Goal: Task Accomplishment & Management: Complete application form

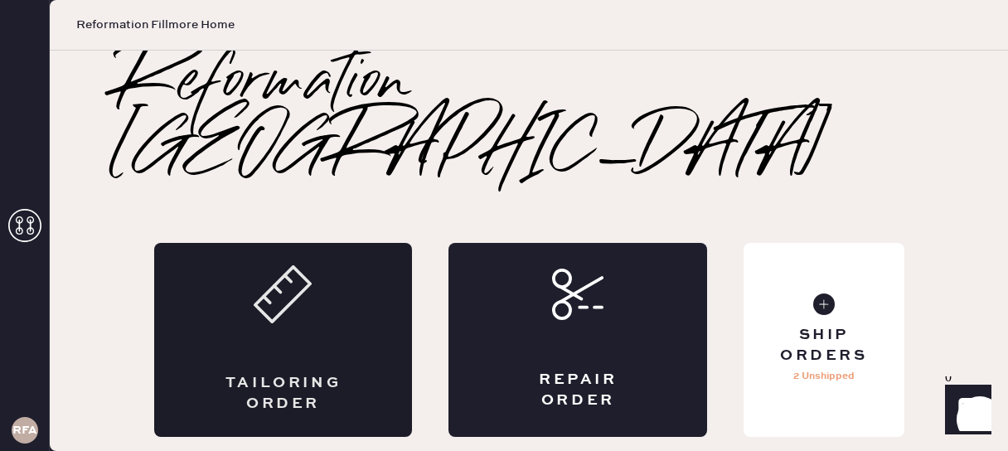
click at [292, 265] on icon at bounding box center [283, 294] width 58 height 58
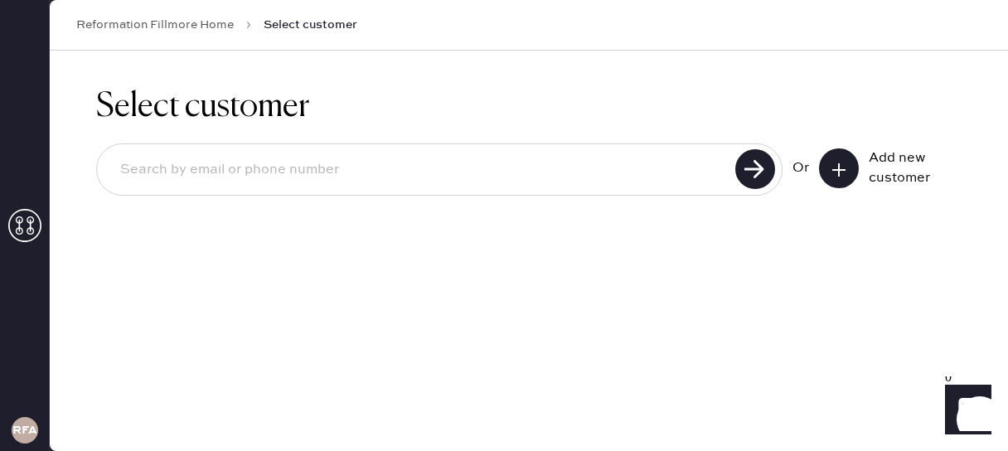
click at [268, 191] on div at bounding box center [439, 169] width 686 height 52
click at [860, 167] on div "Add new customer" at bounding box center [890, 168] width 143 height 40
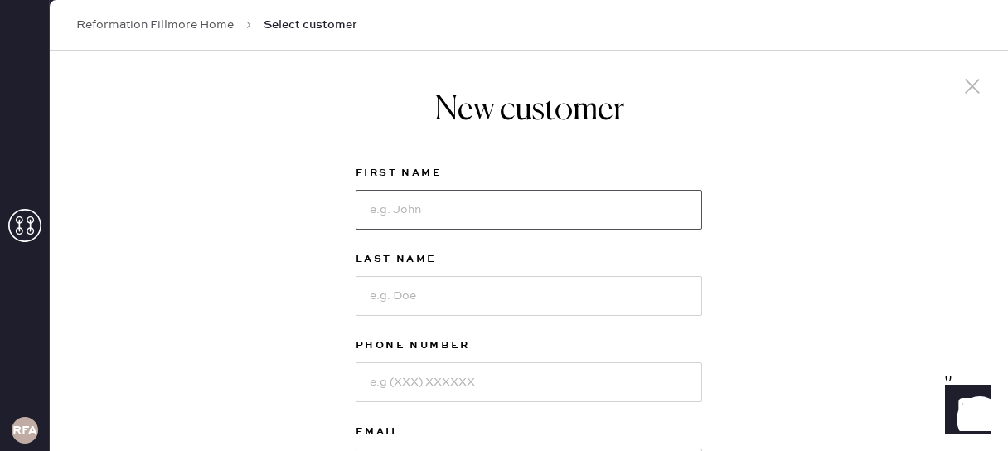
click at [463, 220] on input at bounding box center [528, 210] width 346 height 40
type input "[PERSON_NAME]"
click at [380, 276] on input at bounding box center [528, 296] width 346 height 40
type input "Hood"
click at [387, 382] on input at bounding box center [528, 382] width 346 height 40
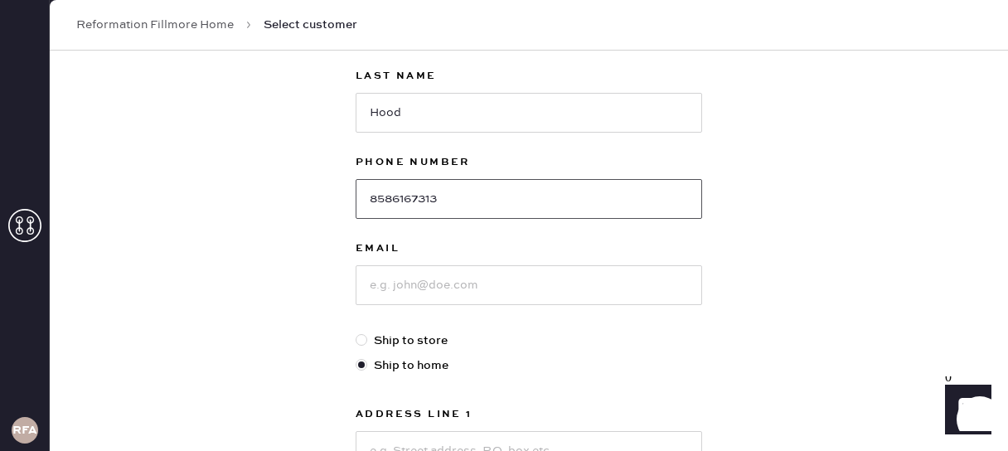
scroll to position [184, 0]
type input "8586167313"
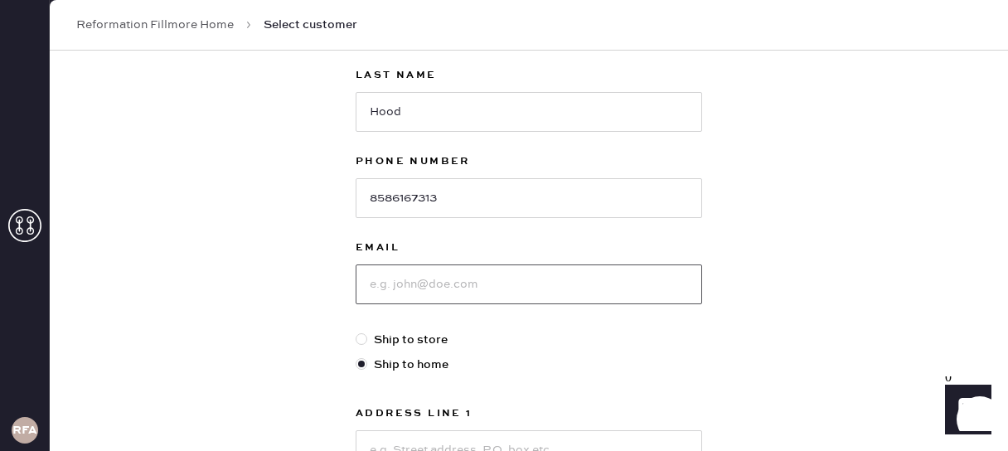
click at [408, 283] on input at bounding box center [528, 284] width 346 height 40
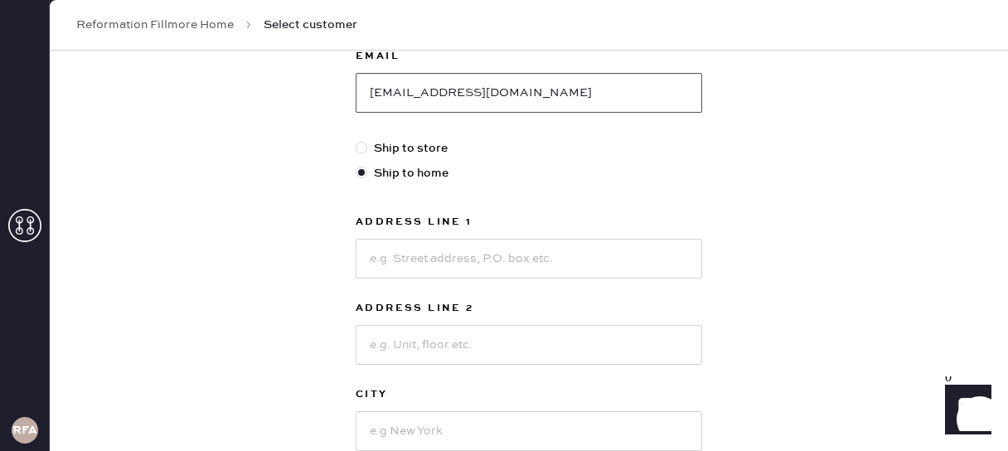
scroll to position [379, 0]
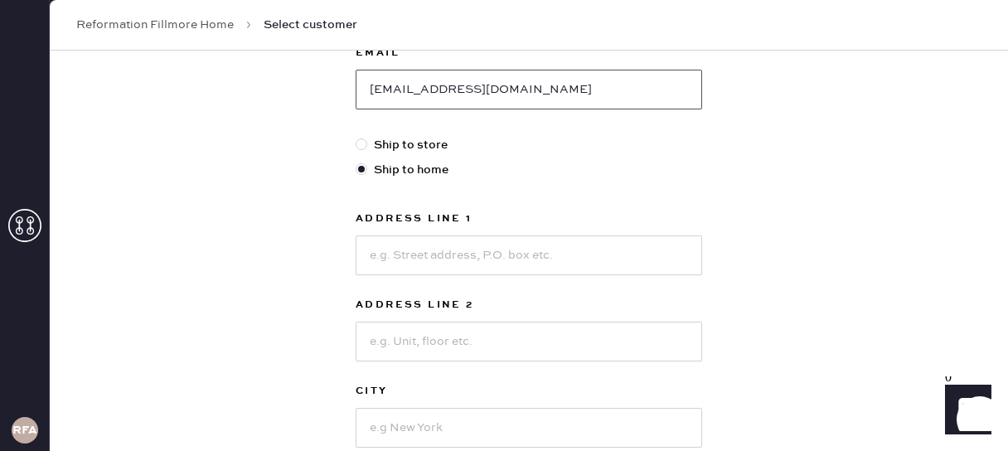
type input "[EMAIL_ADDRESS][DOMAIN_NAME]"
click at [418, 259] on input at bounding box center [528, 255] width 346 height 40
click at [268, 179] on div "New customer First Name [PERSON_NAME] Last Name Hood Phone Number [PHONE_NUMBER…" at bounding box center [529, 185] width 958 height 1027
click at [364, 143] on div at bounding box center [361, 144] width 12 height 12
click at [356, 137] on input "Ship to store" at bounding box center [355, 136] width 1 height 1
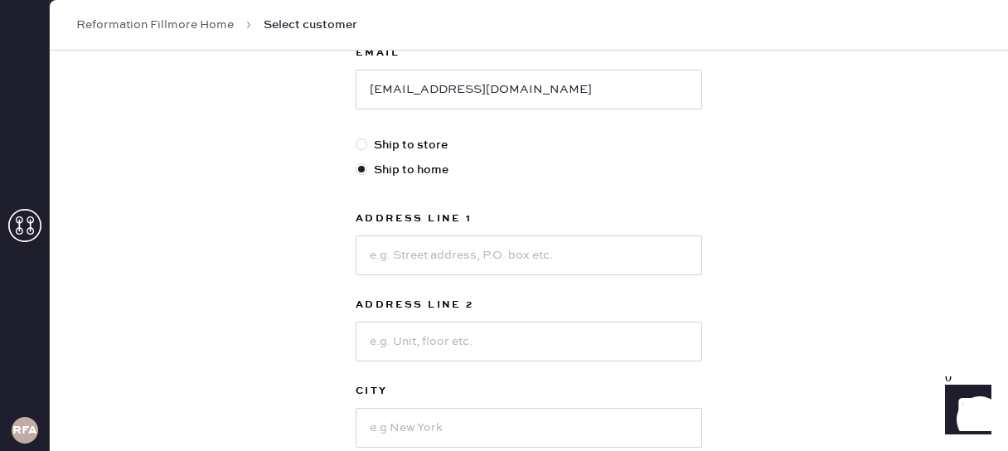
radio input "true"
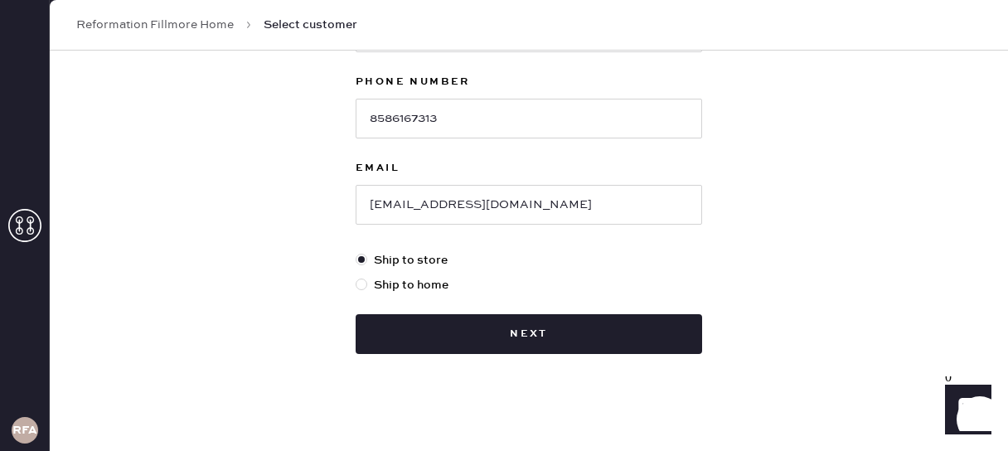
scroll to position [273, 0]
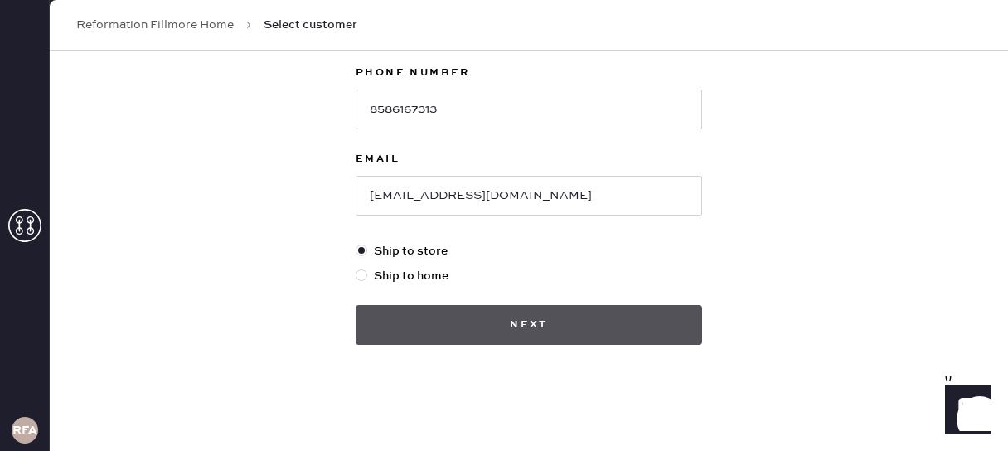
click at [653, 329] on button "Next" at bounding box center [528, 325] width 346 height 40
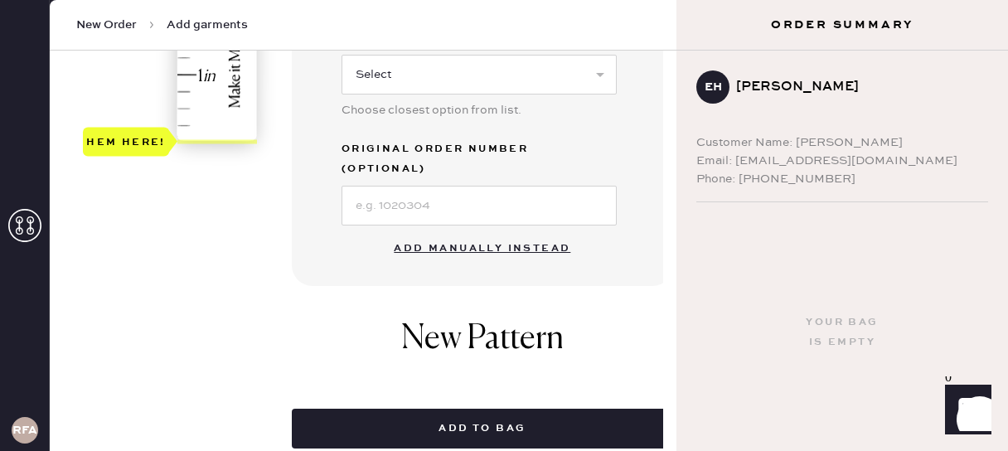
scroll to position [565, 0]
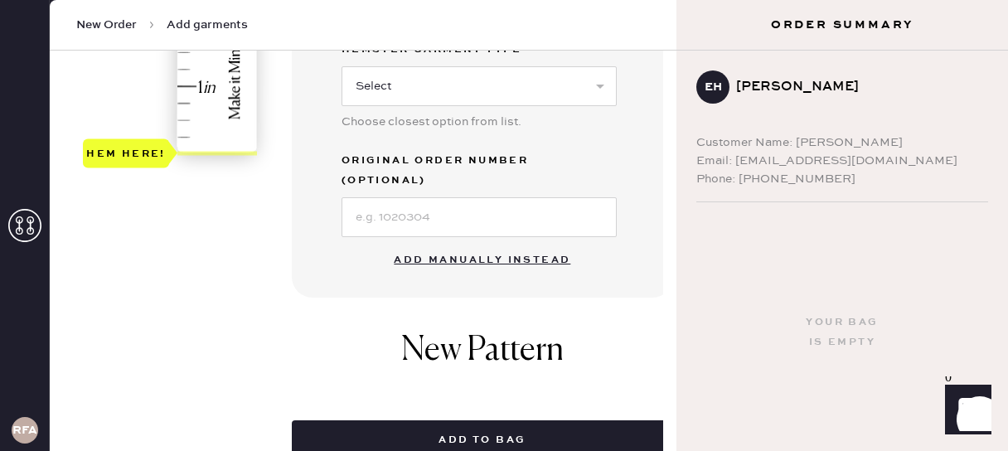
click at [536, 247] on button "Add manually instead" at bounding box center [482, 260] width 196 height 33
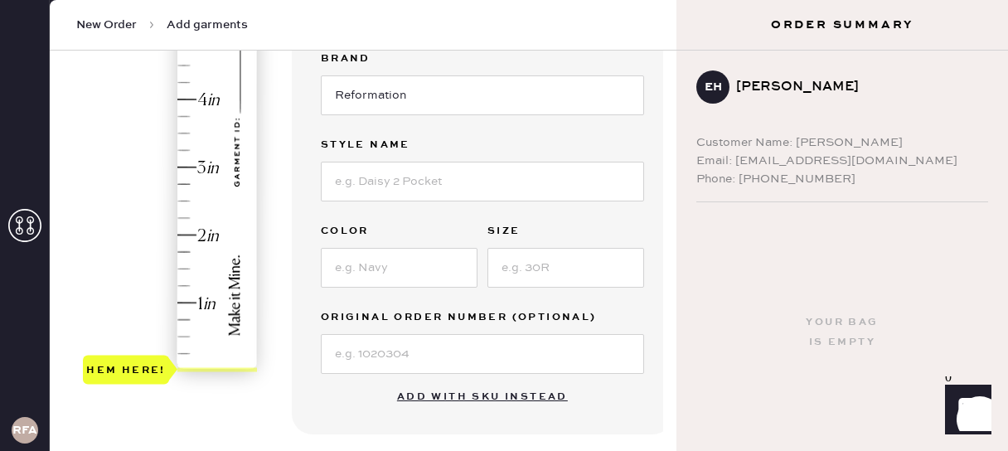
scroll to position [356, 0]
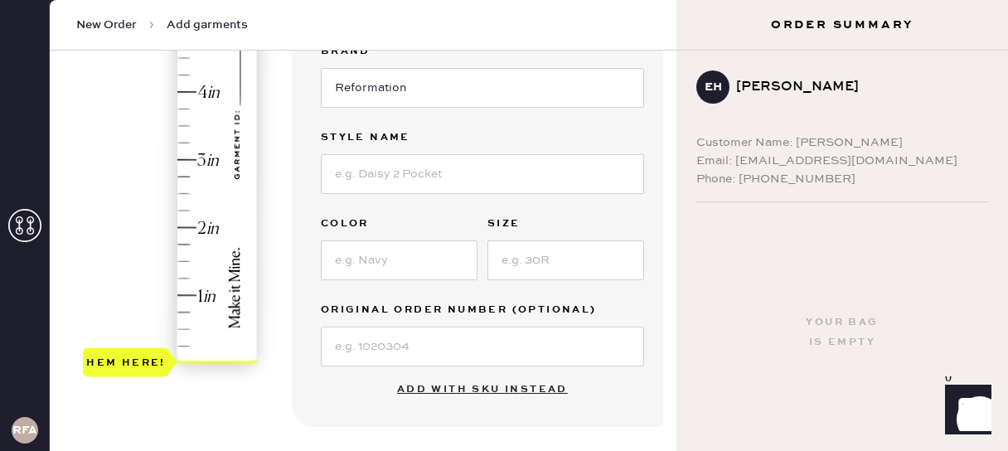
click at [186, 263] on div "Hem here!" at bounding box center [171, 126] width 176 height 489
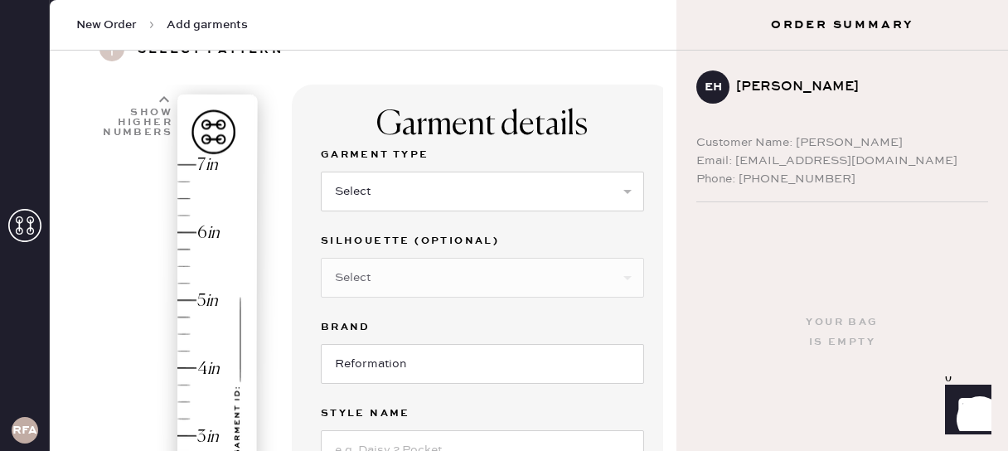
scroll to position [77, 0]
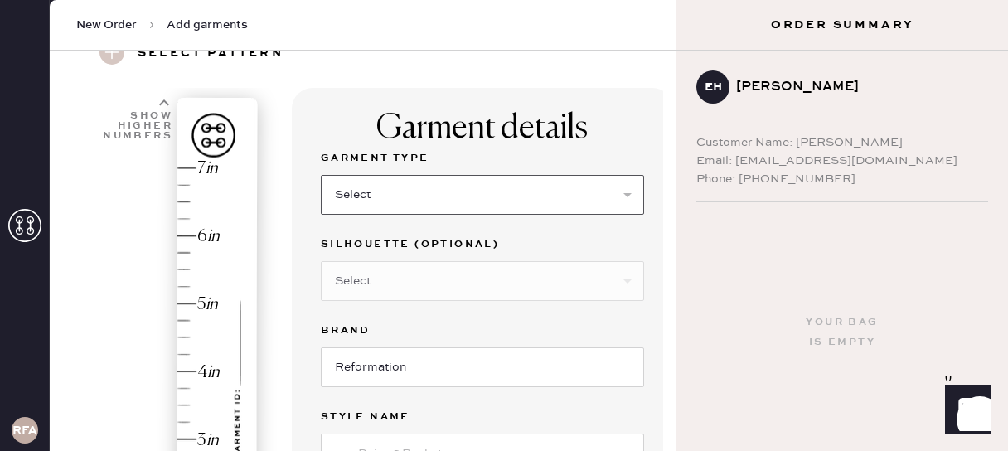
click at [427, 188] on select "Select Basic Skirt Jeans Leggings Pants Shorts Basic Sleeved Dress Basic Sleeve…" at bounding box center [482, 195] width 323 height 40
select select "2"
click at [321, 175] on select "Select Basic Skirt Jeans Leggings Pants Shorts Basic Sleeved Dress Basic Sleeve…" at bounding box center [482, 195] width 323 height 40
click at [463, 281] on select "Select Shorts Cropped Flare Boot Cut Straight Skinny Other" at bounding box center [482, 281] width 323 height 40
select select "5"
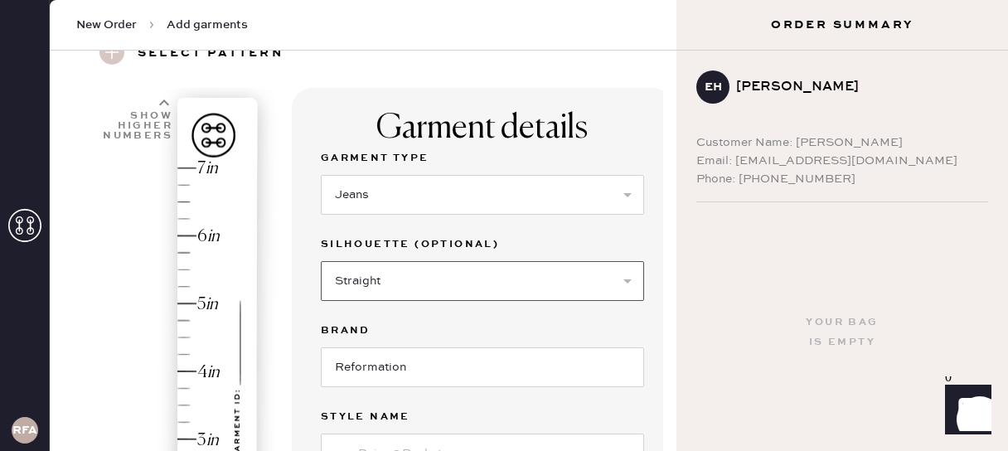
click at [321, 261] on select "Select Shorts Cropped Flare Boot Cut Straight Skinny Other" at bounding box center [482, 281] width 323 height 40
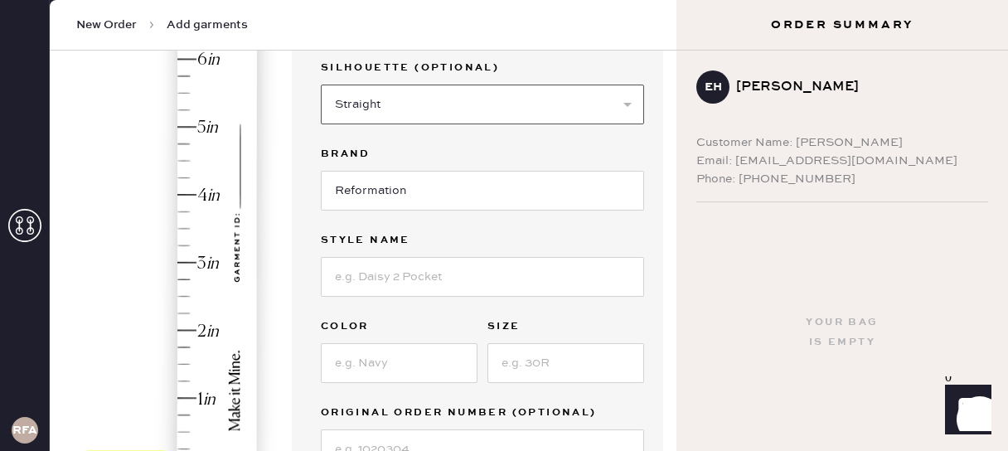
scroll to position [256, 0]
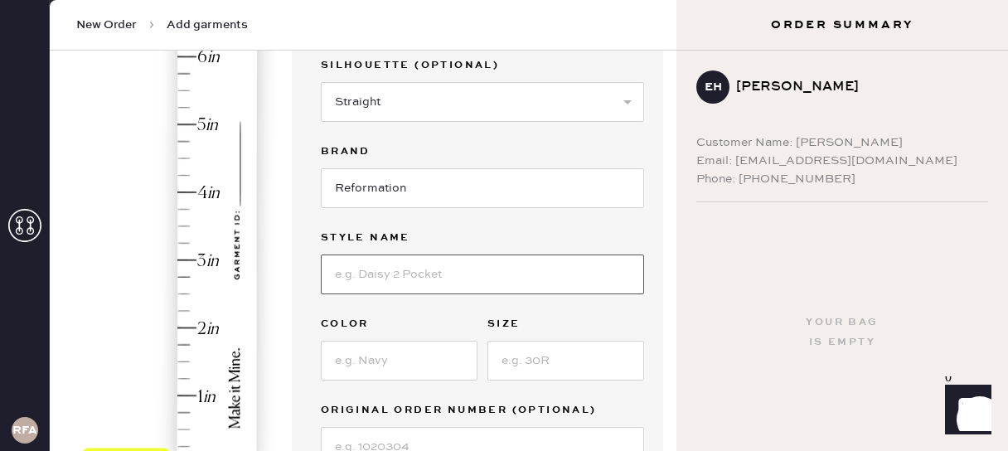
click at [438, 275] on input at bounding box center [482, 274] width 323 height 40
type input "[PERSON_NAME] High Rise Slouchy Wide Leg [PERSON_NAME]"
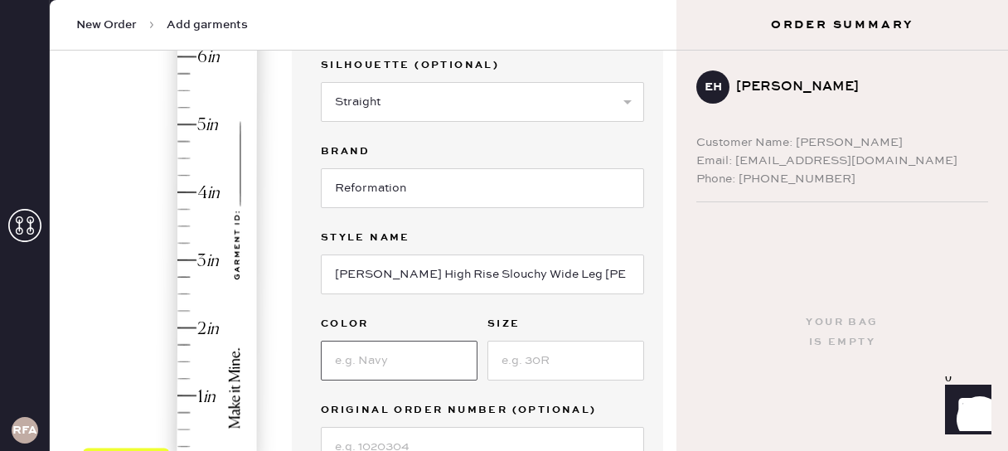
click at [379, 368] on input at bounding box center [399, 361] width 157 height 40
type input "[PERSON_NAME]"
click at [601, 364] on input at bounding box center [565, 361] width 157 height 40
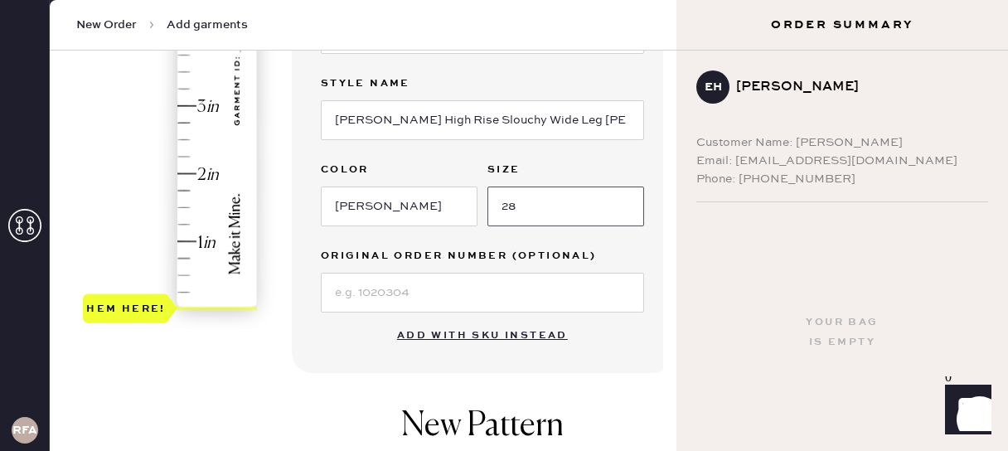
scroll to position [404, 0]
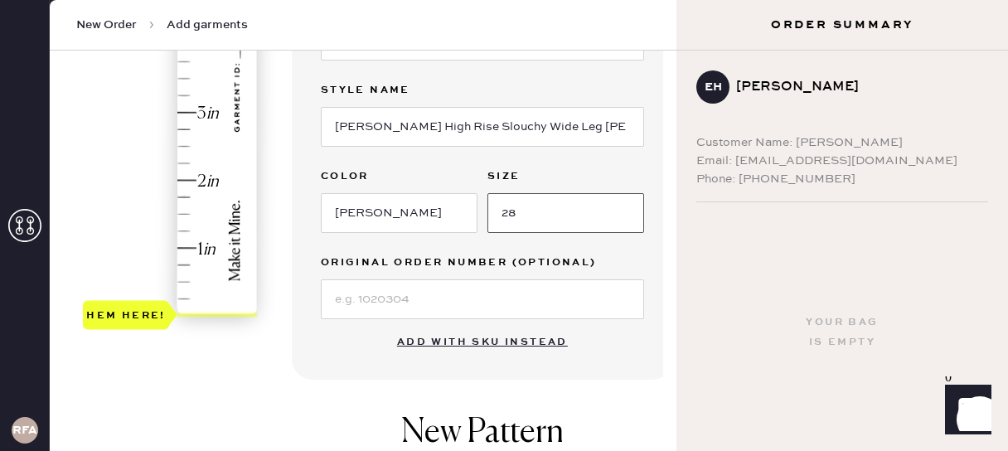
type input "28"
type input "1.5"
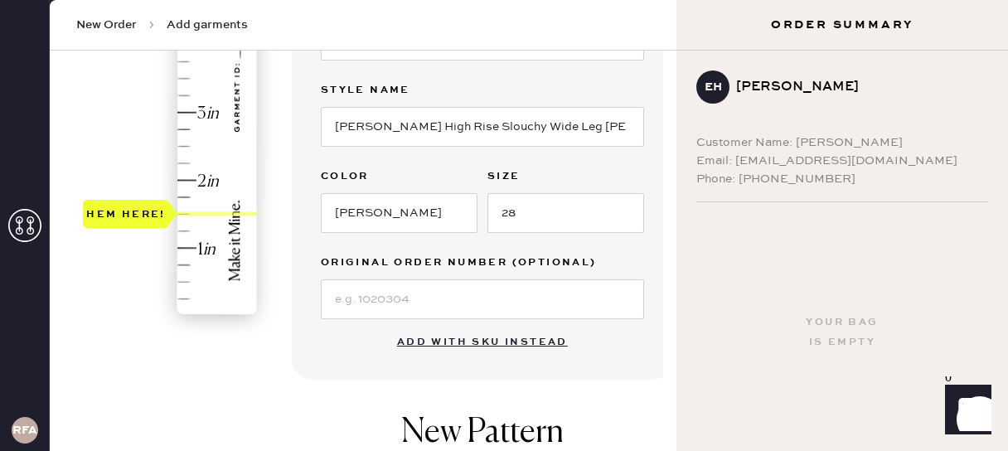
click at [184, 217] on div "Hem here!" at bounding box center [171, 78] width 176 height 489
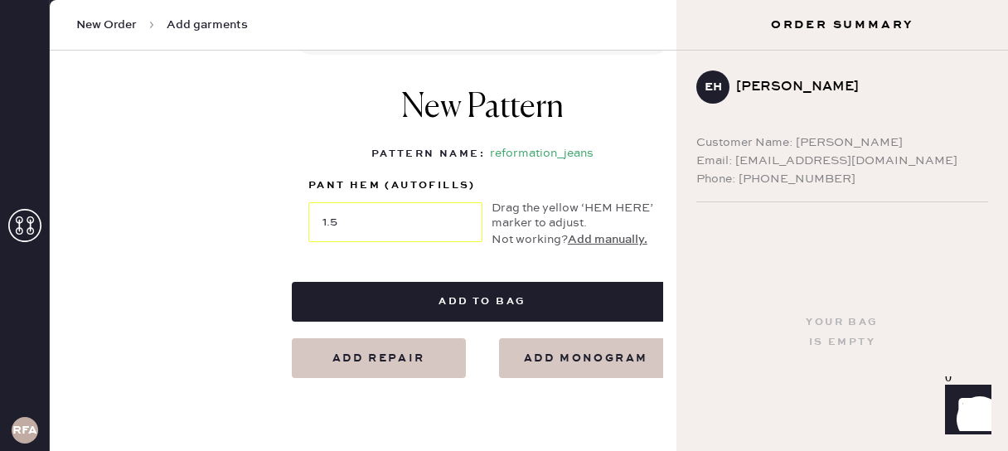
scroll to position [754, 0]
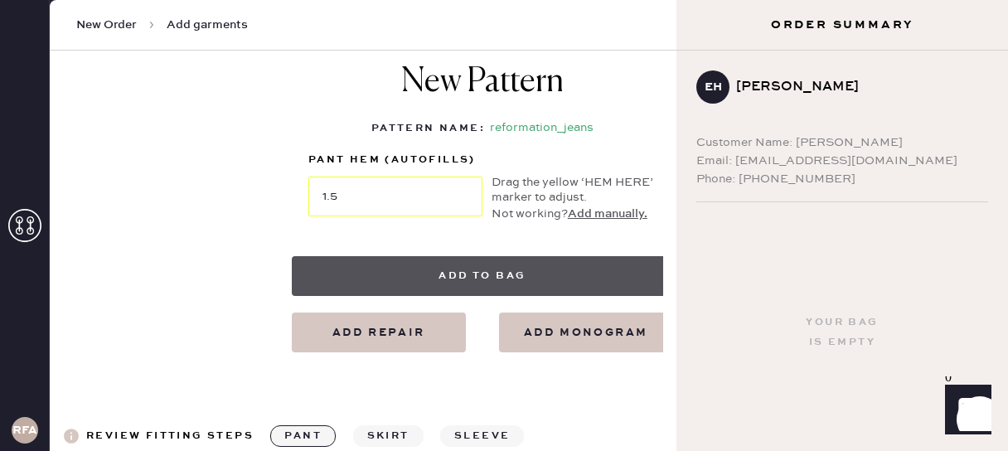
click at [497, 275] on button "Add to bag" at bounding box center [482, 276] width 381 height 40
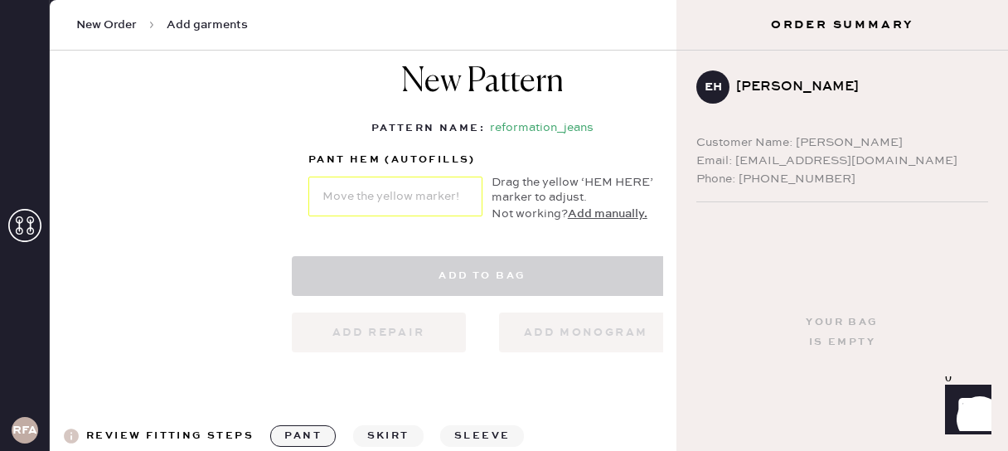
select select "2"
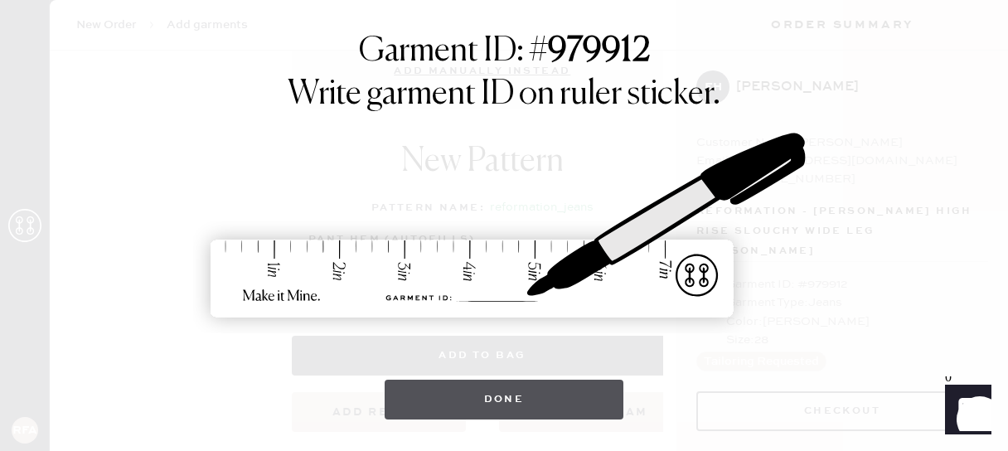
click at [547, 409] on button "Done" at bounding box center [503, 399] width 239 height 40
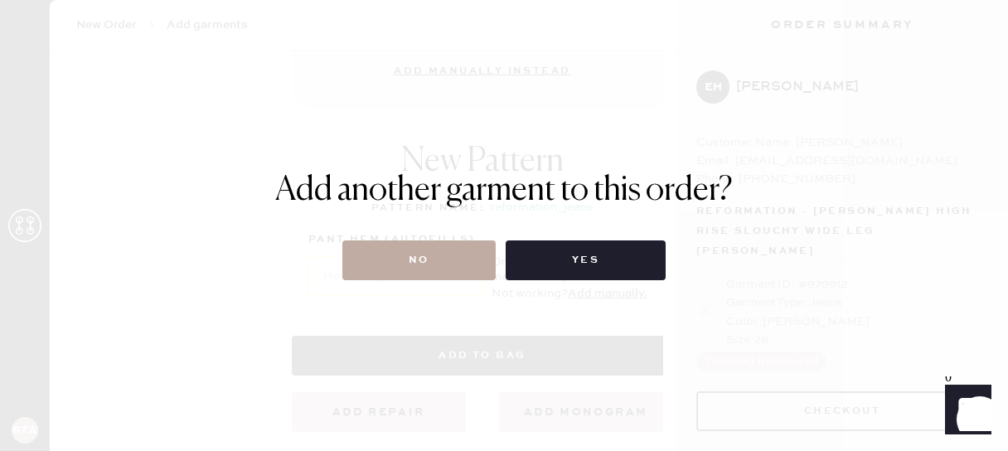
click at [446, 256] on button "No" at bounding box center [418, 260] width 153 height 40
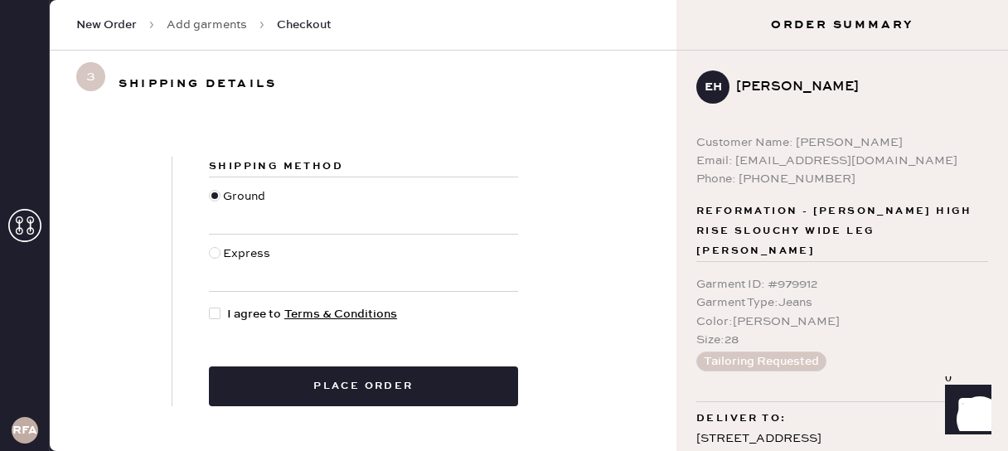
click at [217, 310] on div at bounding box center [215, 313] width 12 height 12
click at [210, 306] on input "I agree to Terms & Conditions" at bounding box center [209, 305] width 1 height 1
checkbox input "true"
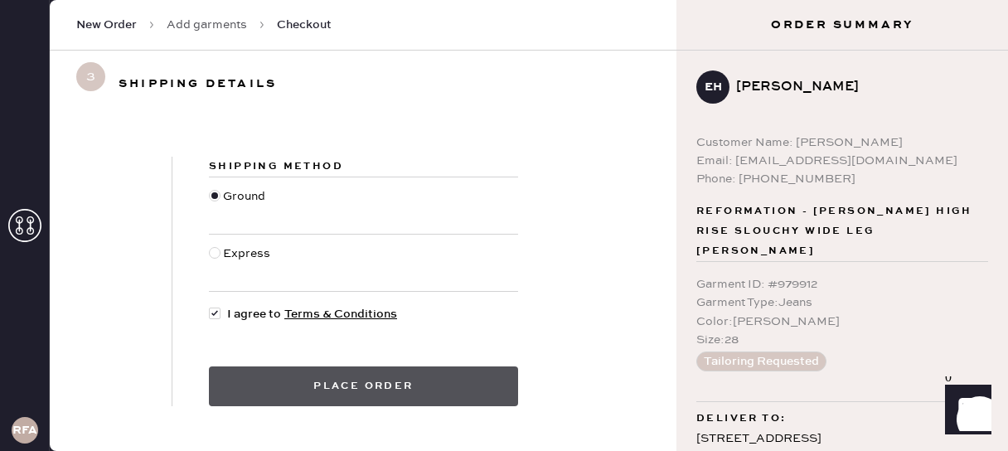
click at [418, 389] on button "Place order" at bounding box center [363, 386] width 309 height 40
